Goal: Participate in discussion: Engage in conversation with other users on a specific topic

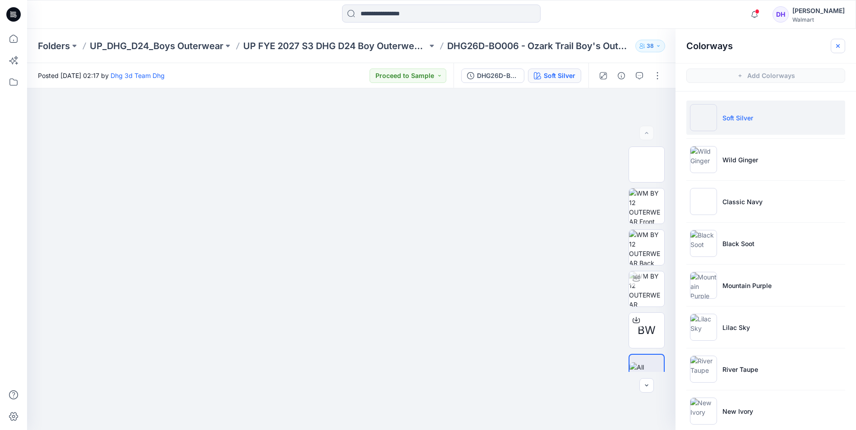
click at [838, 46] on icon "button" at bounding box center [838, 46] width 4 height 4
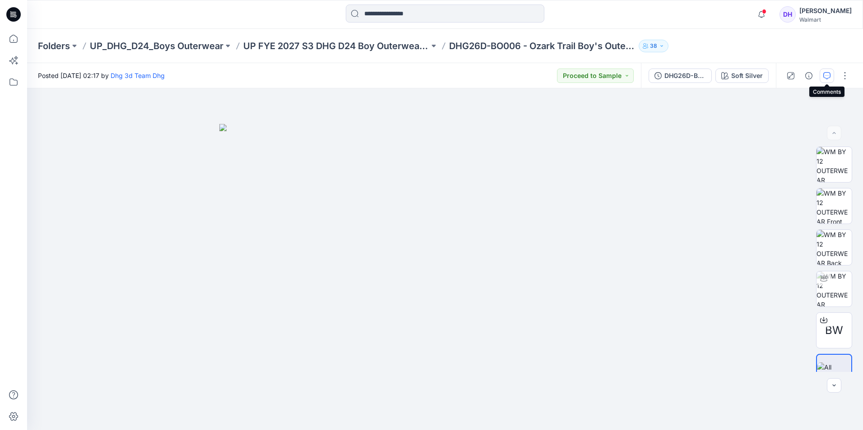
click at [823, 72] on icon "button" at bounding box center [826, 75] width 7 height 7
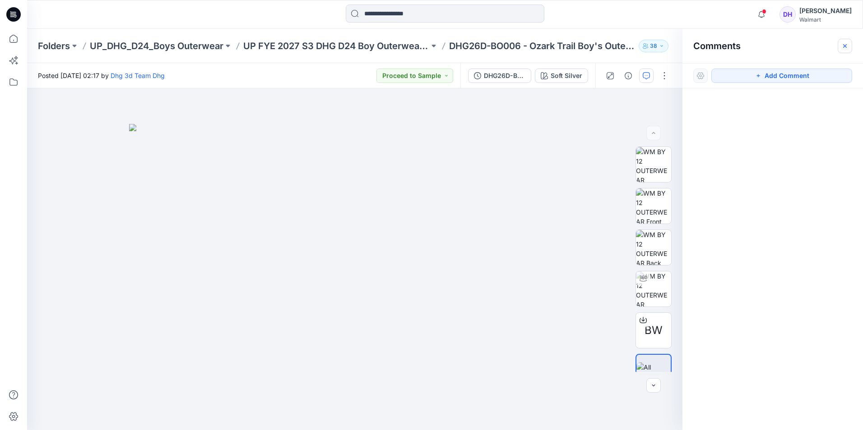
click at [840, 42] on button "button" at bounding box center [844, 46] width 14 height 14
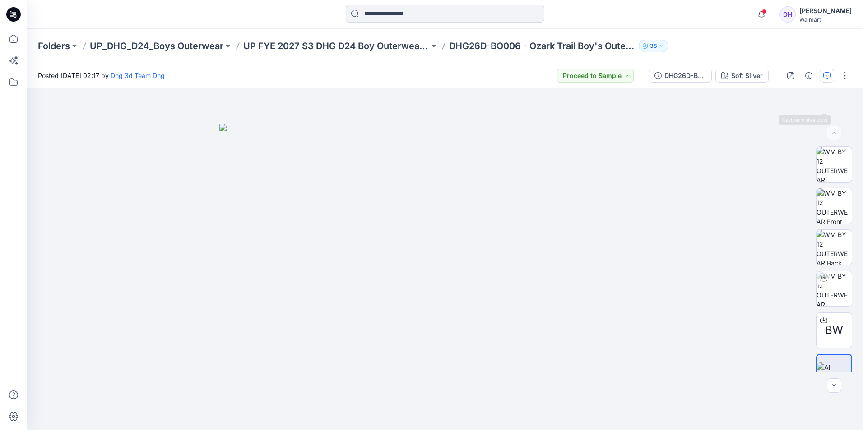
click at [829, 83] on button "button" at bounding box center [826, 76] width 14 height 14
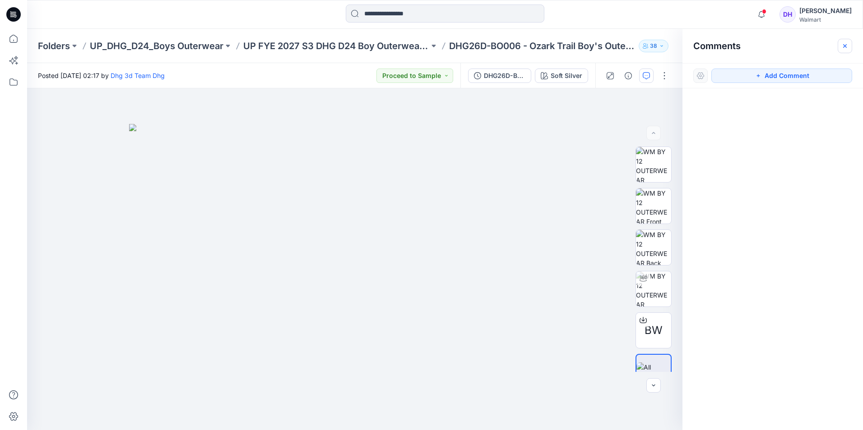
click at [846, 48] on icon "button" at bounding box center [844, 45] width 7 height 7
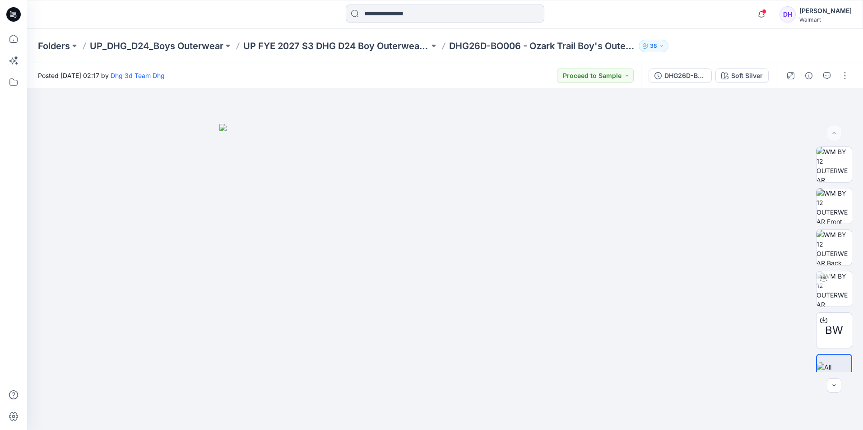
click at [691, 53] on div "Folders UP_DHG_D24_Boys Outerwear UP FYE 2027 S3 DHG D24 Boy Outerwear - Ozark …" at bounding box center [445, 46] width 836 height 34
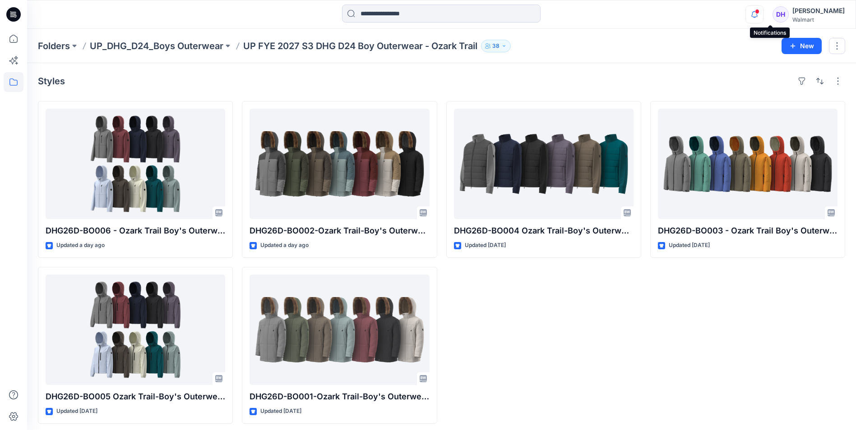
click at [763, 15] on icon "button" at bounding box center [754, 14] width 17 height 18
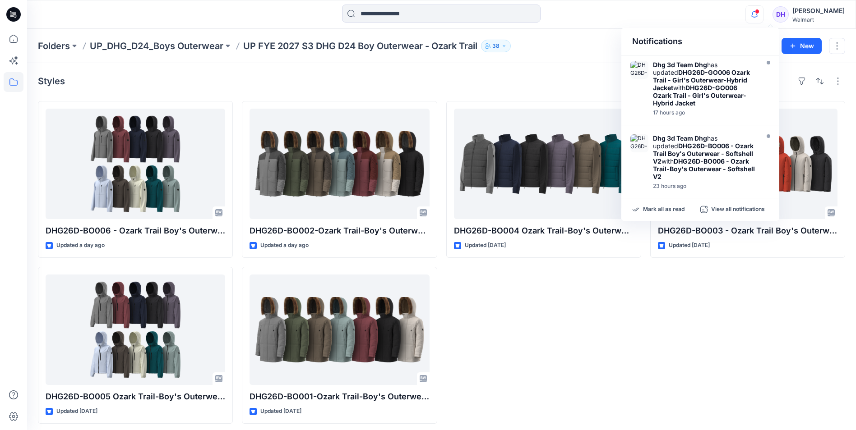
click at [805, 356] on div "DHG26D-BO003 - Ozark Trail Boy's Outerwear - Performance Jacket Opt 2 Updated […" at bounding box center [747, 262] width 195 height 323
